Goal: Transaction & Acquisition: Book appointment/travel/reservation

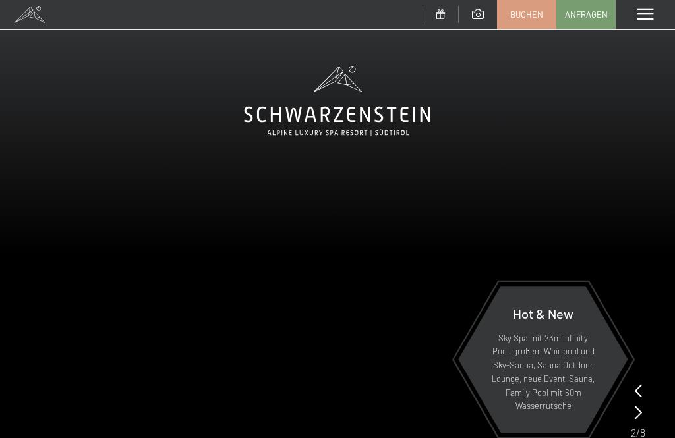
click at [529, 14] on span "Buchen" at bounding box center [526, 15] width 33 height 12
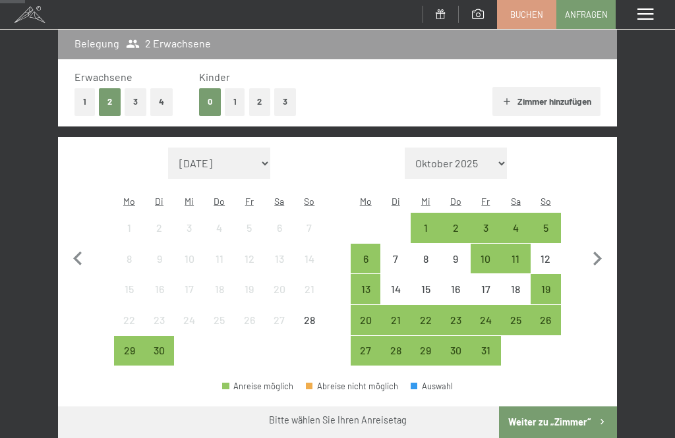
scroll to position [171, 0]
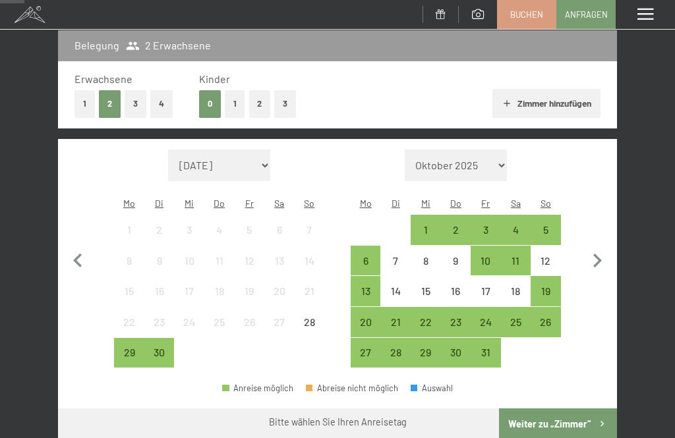
click at [599, 247] on icon "button" at bounding box center [598, 261] width 28 height 28
select select "2025-10-01"
select select "[DATE]"
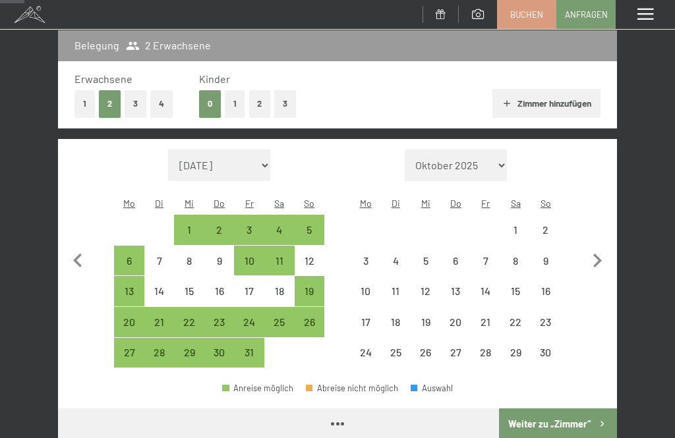
select select "2025-10-01"
select select "[DATE]"
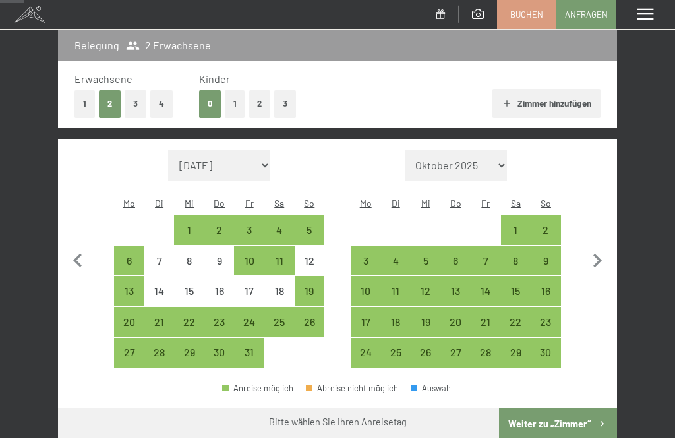
click at [545, 286] on div "16" at bounding box center [546, 300] width 28 height 28
select select "2025-10-01"
select select "[DATE]"
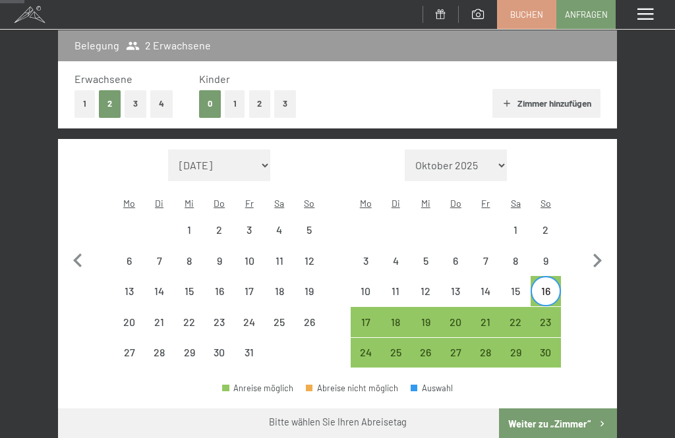
click at [456, 317] on div "20" at bounding box center [456, 331] width 28 height 28
select select "2025-10-01"
select select "[DATE]"
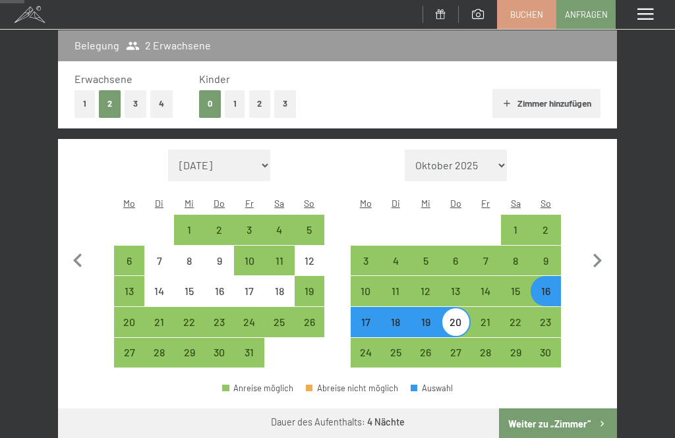
click at [558, 409] on button "Weiter zu „Zimmer“" at bounding box center [558, 425] width 118 height 32
select select "2025-10-01"
select select "[DATE]"
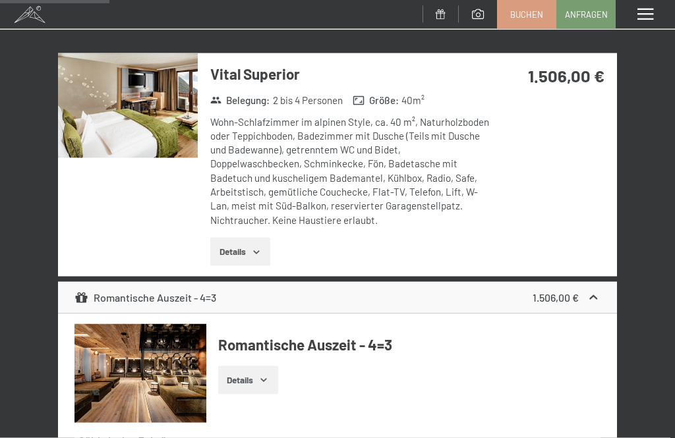
scroll to position [843, 0]
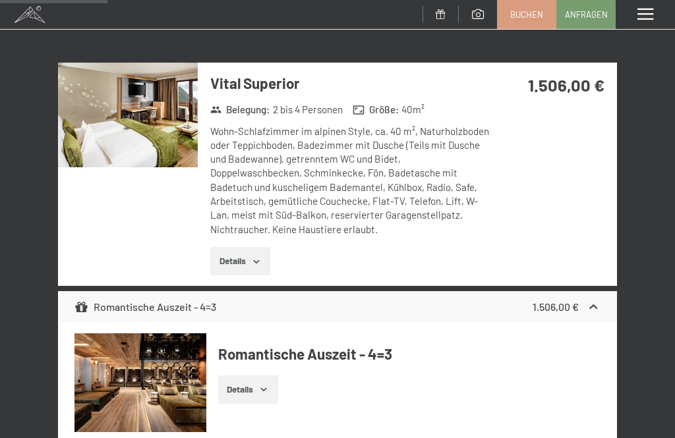
click at [257, 260] on icon "button" at bounding box center [256, 261] width 6 height 3
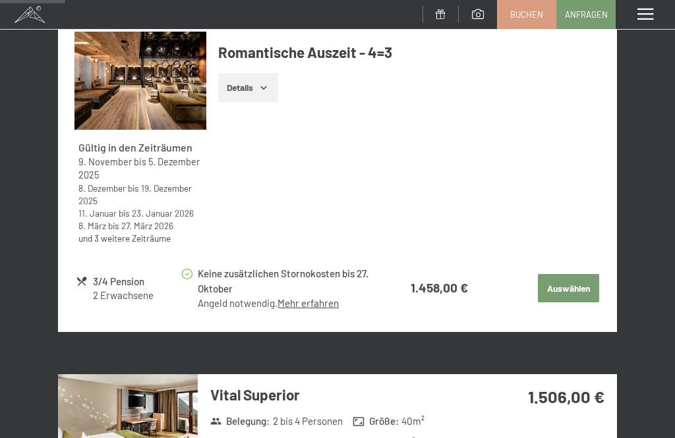
scroll to position [522, 0]
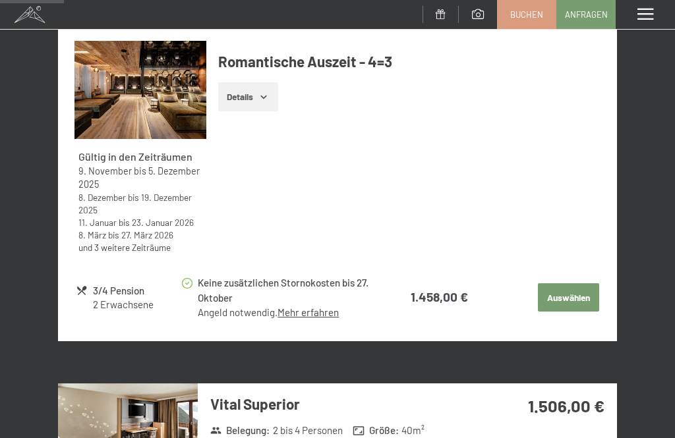
click at [649, 7] on div "Menü" at bounding box center [645, 14] width 59 height 29
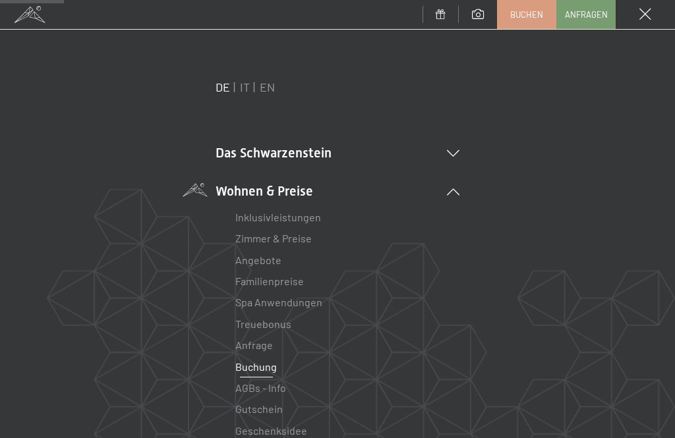
click at [264, 261] on link "Angebote" at bounding box center [258, 260] width 46 height 13
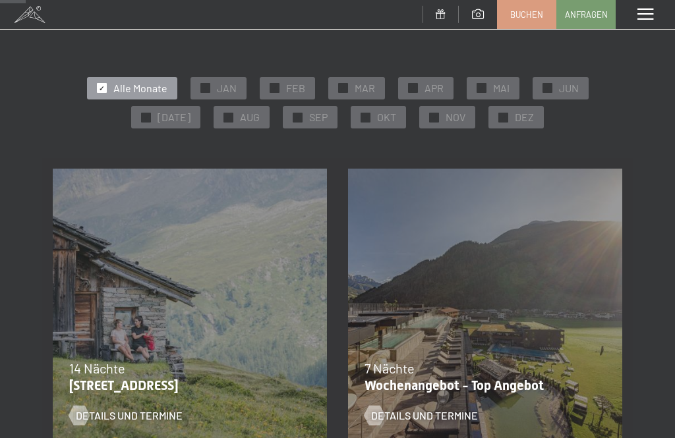
click at [446, 115] on span "NOV" at bounding box center [456, 117] width 20 height 15
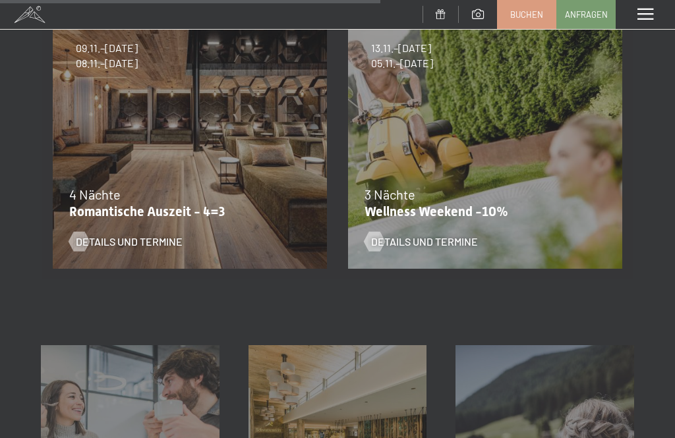
scroll to position [816, 0]
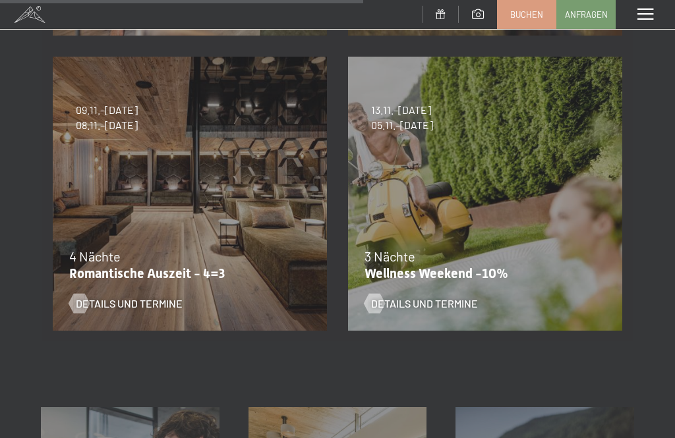
click at [167, 297] on span "Details und Termine" at bounding box center [129, 304] width 107 height 15
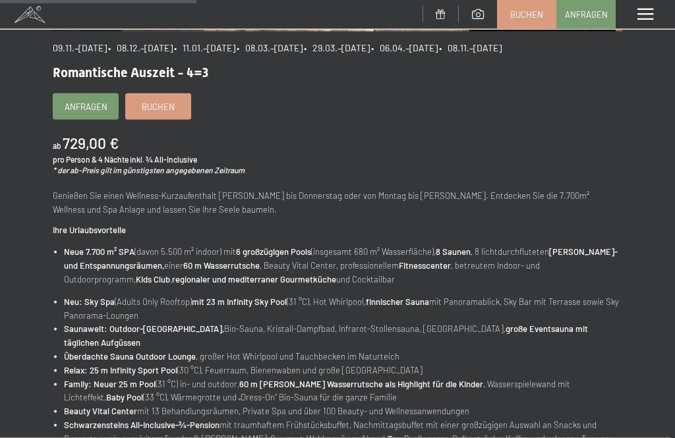
scroll to position [375, 0]
click at [172, 109] on link "Buchen" at bounding box center [158, 106] width 65 height 25
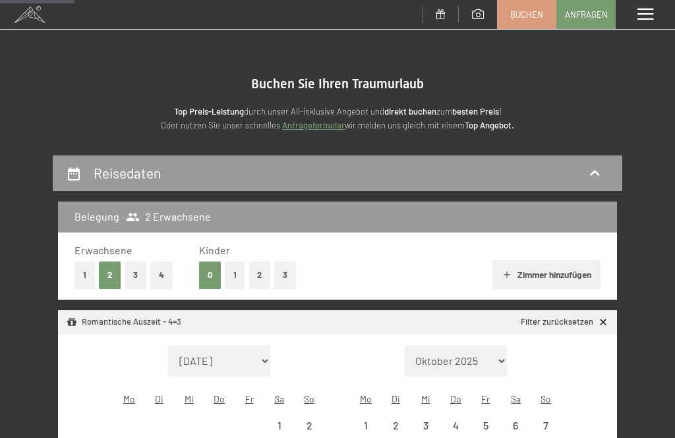
select select "[DATE]"
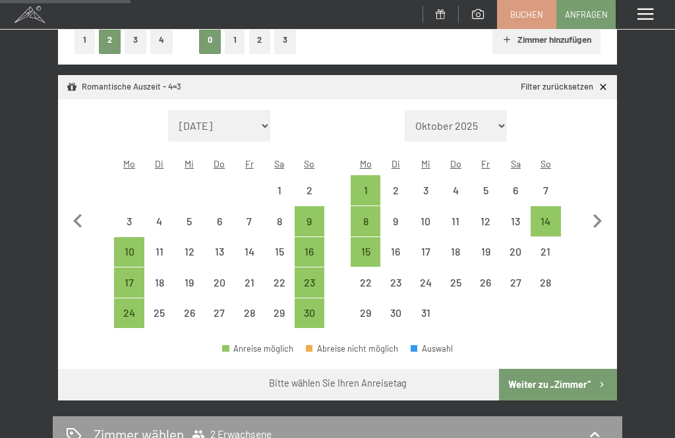
scroll to position [233, 0]
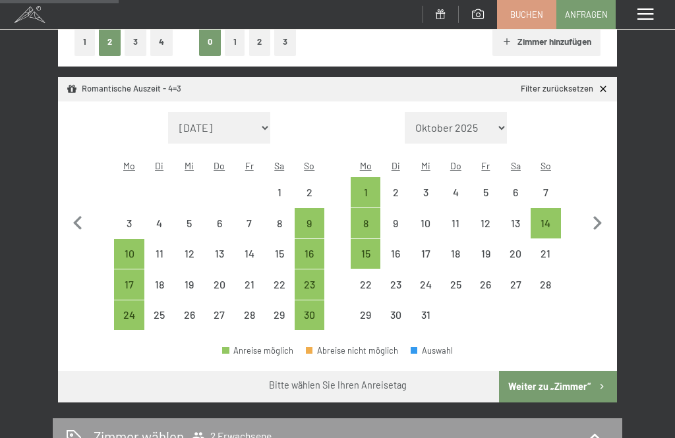
click at [312, 249] on div "16" at bounding box center [310, 263] width 28 height 28
select select "[DATE]"
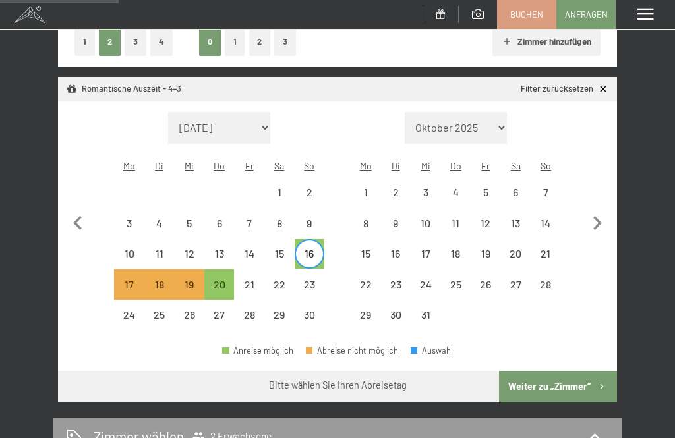
click at [224, 280] on div "20" at bounding box center [220, 294] width 28 height 28
select select "[DATE]"
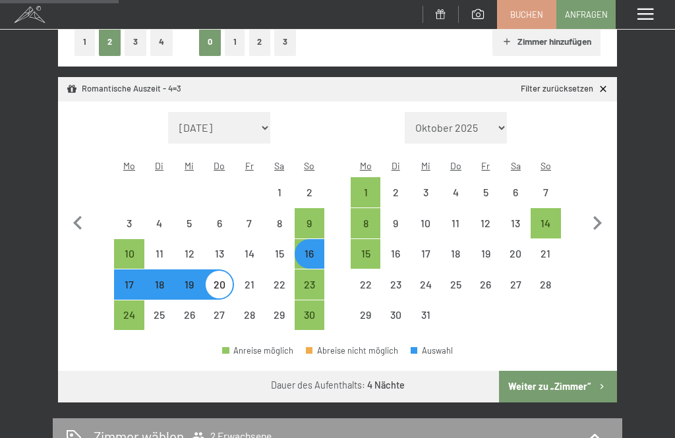
select select "[DATE]"
click at [558, 378] on button "Weiter zu „Zimmer“" at bounding box center [558, 387] width 118 height 32
select select "[DATE]"
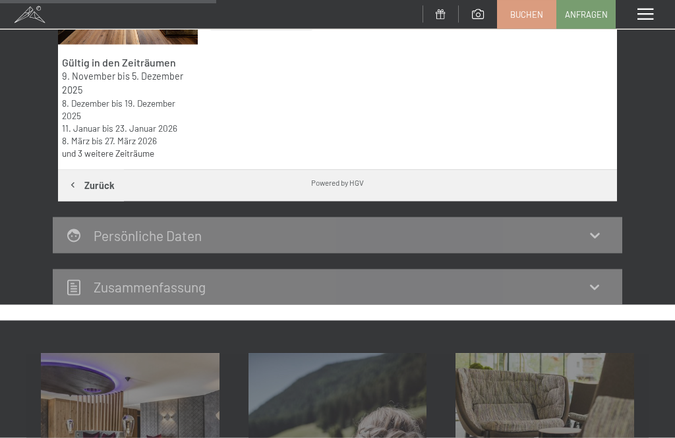
scroll to position [304, 0]
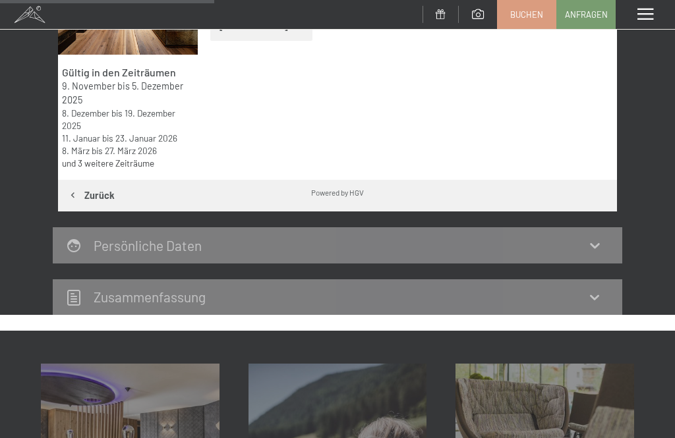
click at [673, 202] on div "16. November bis [DATE] [PERSON_NAME] [PERSON_NAME] 2 Erwachsene Gültig in den …" at bounding box center [337, 84] width 675 height 464
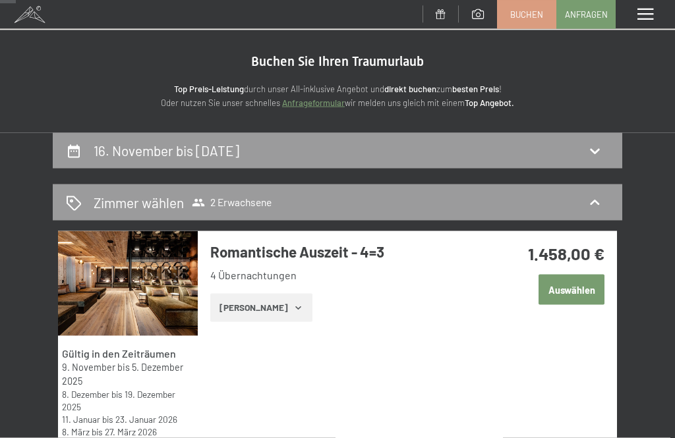
scroll to position [23, 0]
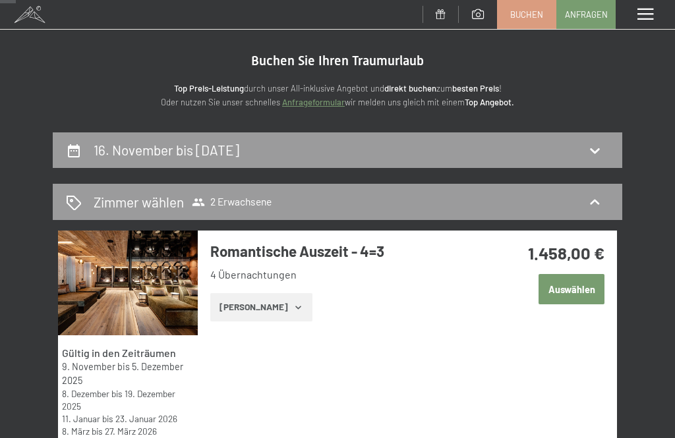
click at [601, 212] on div "Zimmer wählen 2 Erwachsene" at bounding box center [338, 202] width 570 height 36
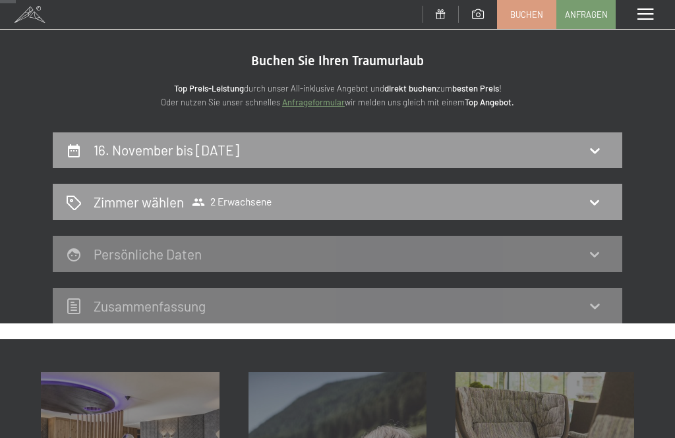
click at [616, 148] on div "16. November bis [DATE]" at bounding box center [338, 151] width 570 height 36
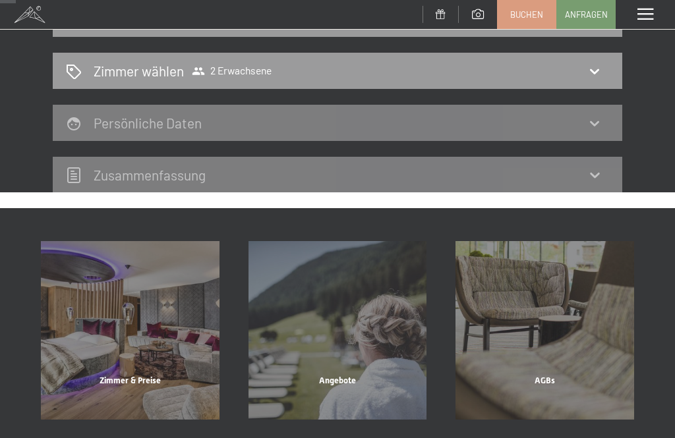
select select "[DATE]"
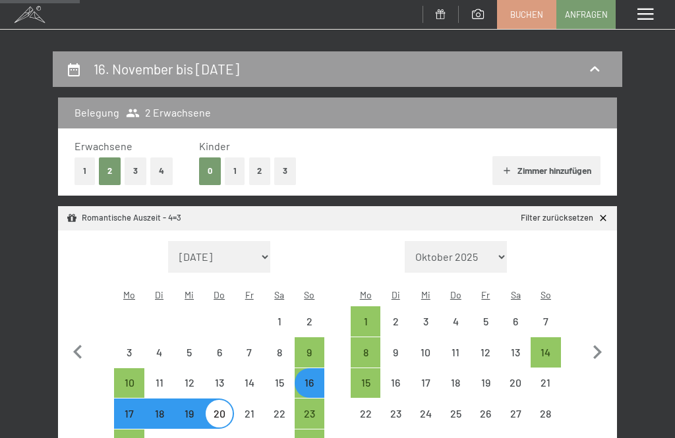
scroll to position [0, 0]
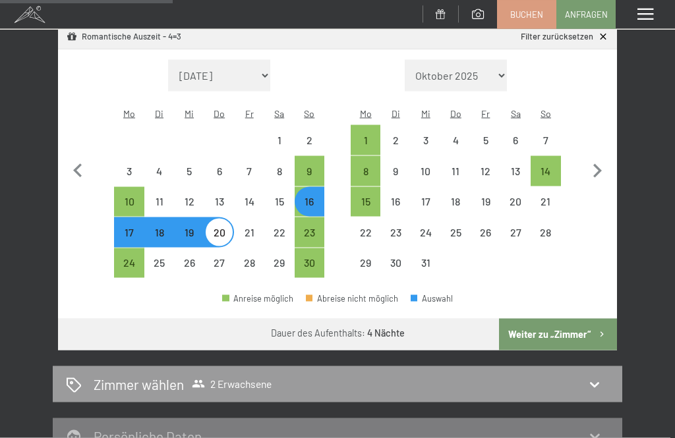
click at [582, 320] on button "Weiter zu „Zimmer“" at bounding box center [558, 335] width 118 height 32
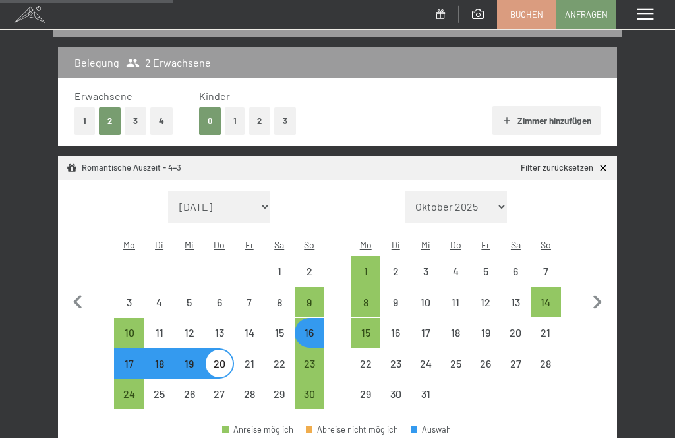
select select "[DATE]"
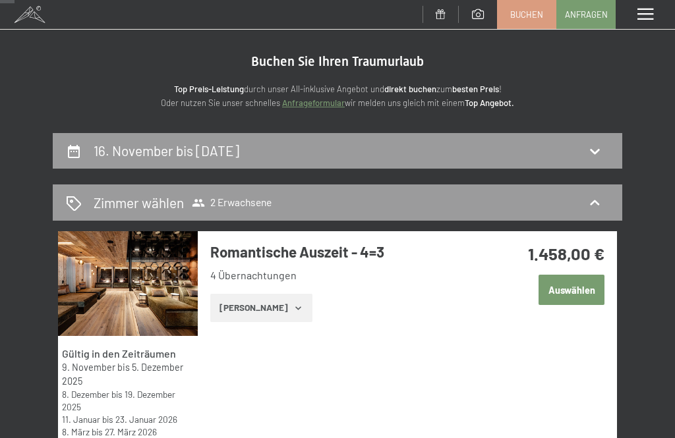
scroll to position [22, 0]
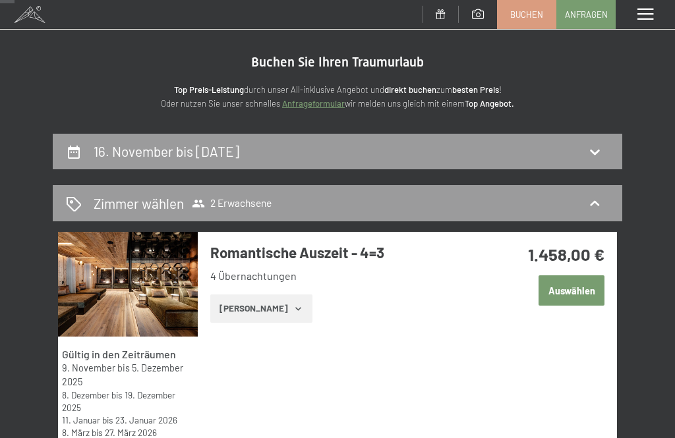
click at [595, 194] on div "Zimmer wählen 2 Erwachsene" at bounding box center [337, 203] width 543 height 19
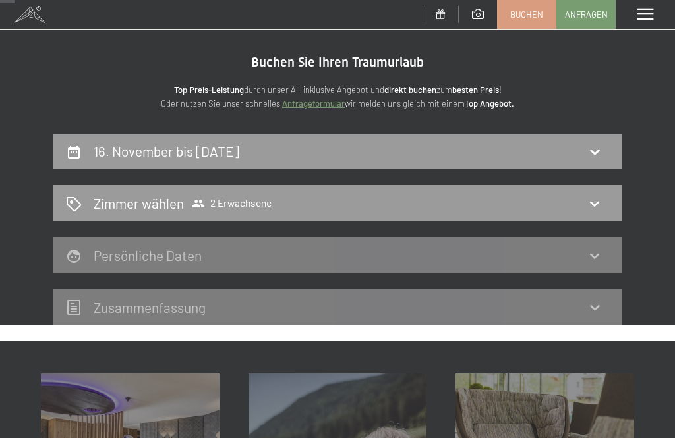
click at [601, 144] on icon at bounding box center [595, 152] width 16 height 16
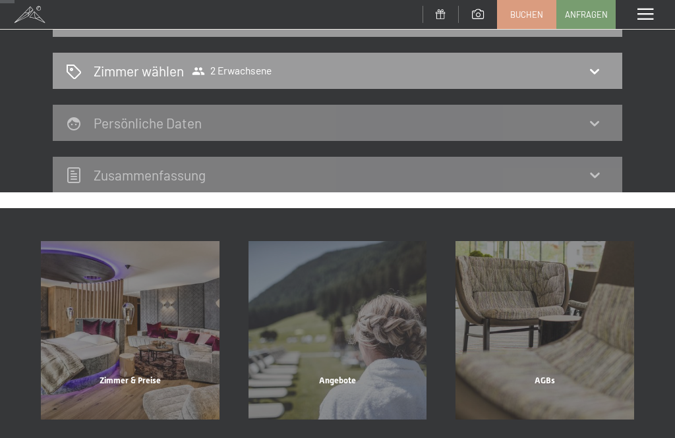
select select "[DATE]"
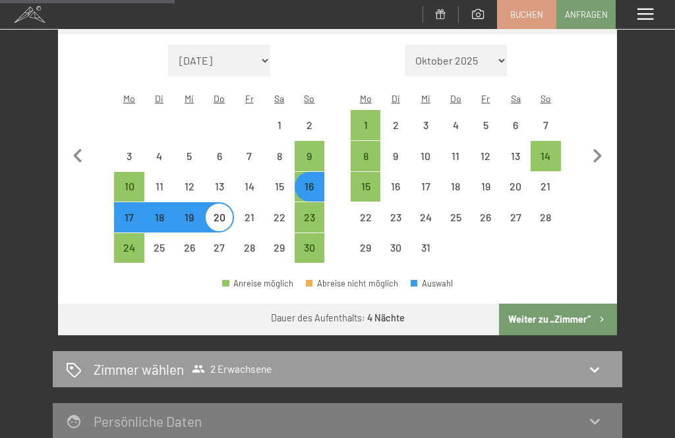
scroll to position [300, 0]
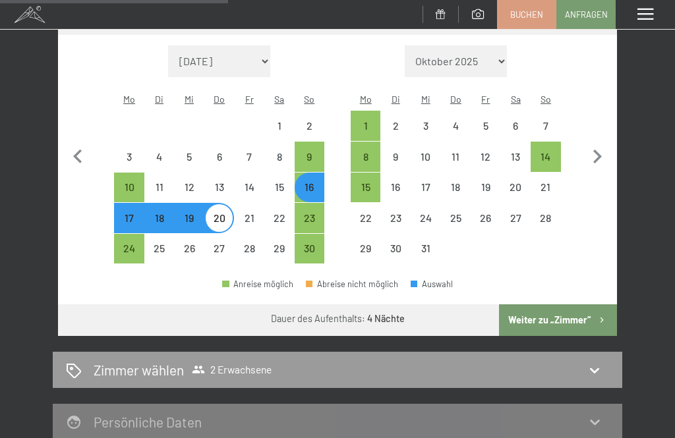
select select "[DATE]"
